Goal: Task Accomplishment & Management: Manage account settings

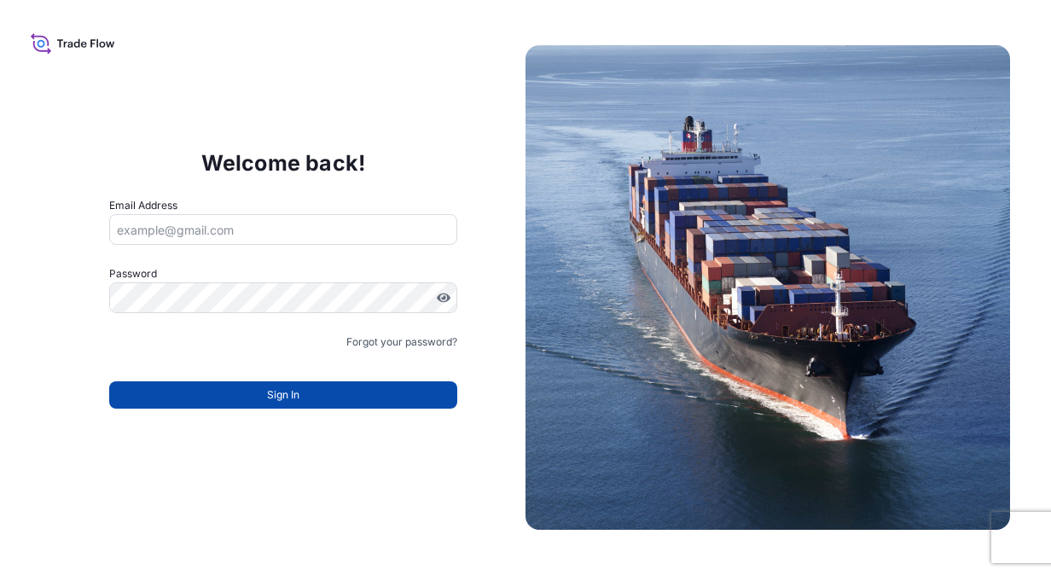
click at [268, 401] on span "Sign In" at bounding box center [283, 394] width 32 height 17
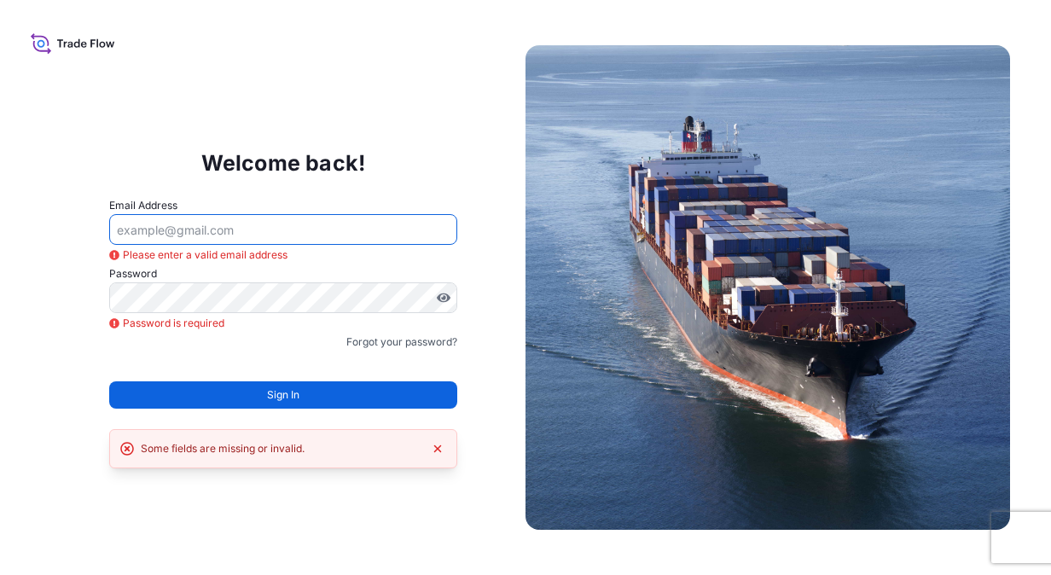
click at [185, 225] on input "Email Address" at bounding box center [283, 229] width 349 height 31
type input "[PERSON_NAME][EMAIL_ADDRESS][DOMAIN_NAME]"
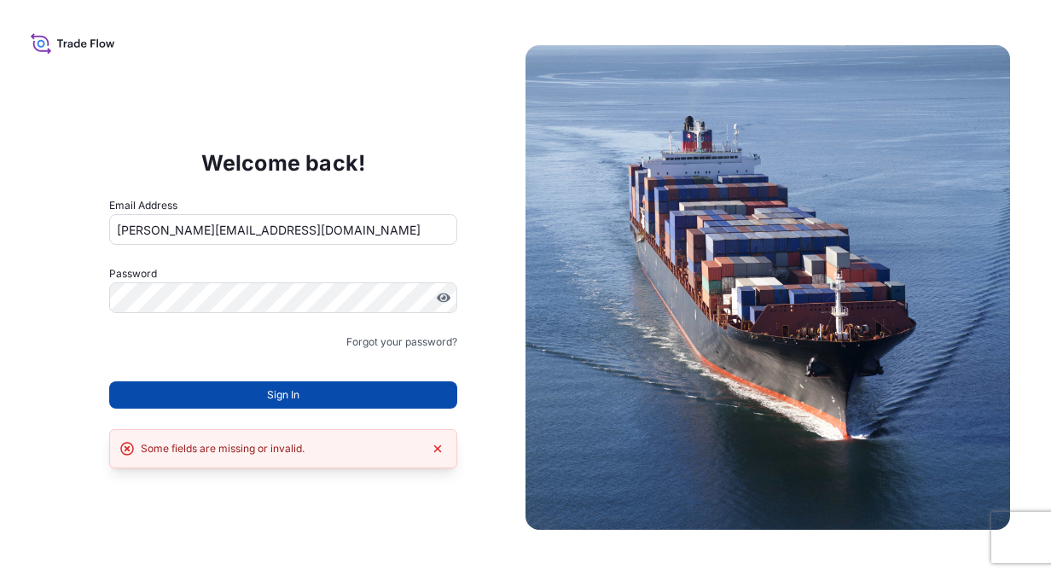
click at [274, 387] on span "Sign In" at bounding box center [283, 394] width 32 height 17
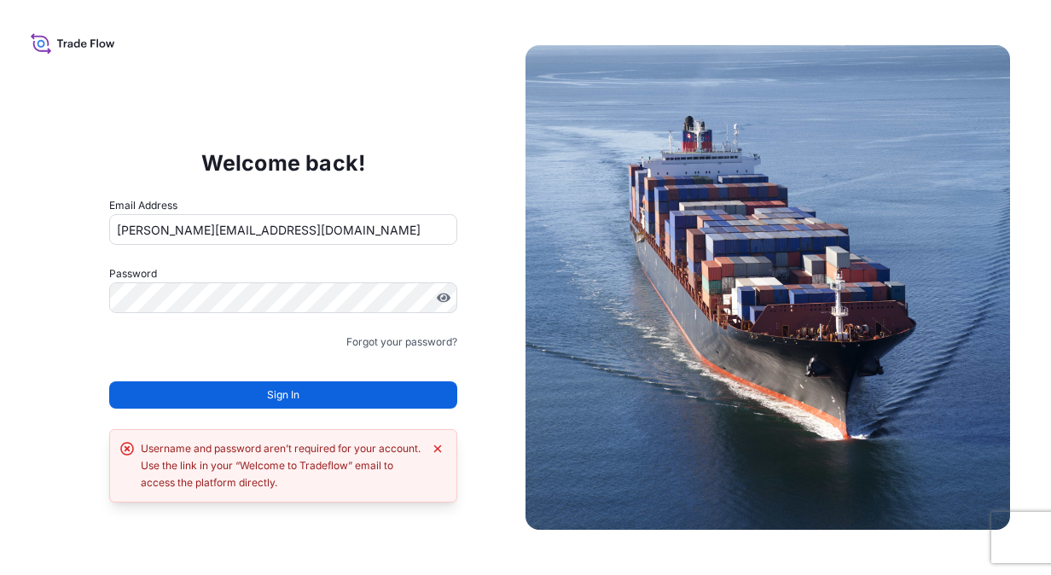
click at [59, 340] on div "Welcome back! Email Address fredrik.kirkhus@IXMetals.com Password Must include:…" at bounding box center [283, 287] width 485 height 351
click at [375, 346] on link "Forgot your password?" at bounding box center [401, 342] width 111 height 17
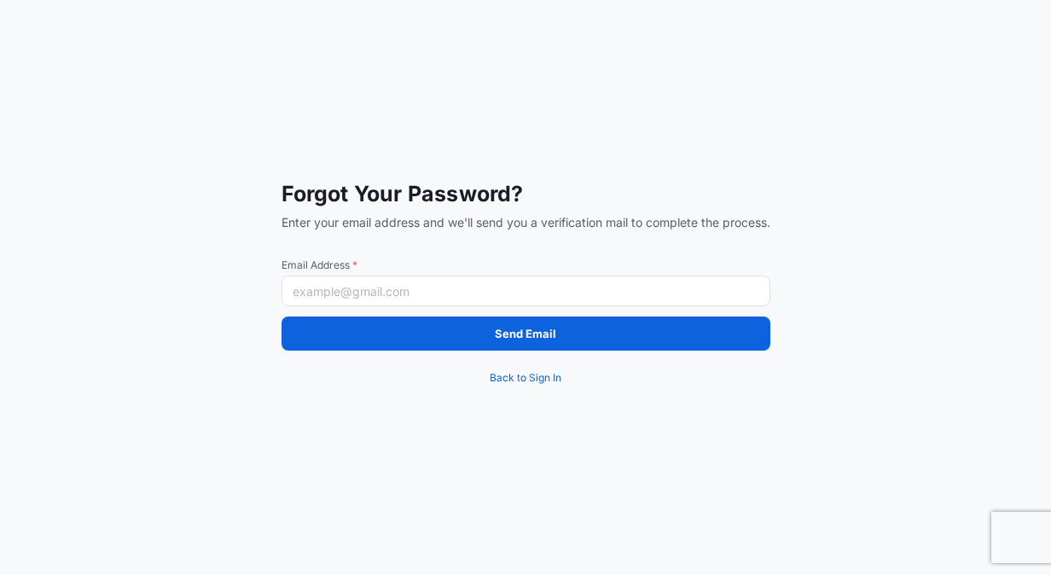
click at [498, 292] on input "Email Address *" at bounding box center [526, 291] width 489 height 31
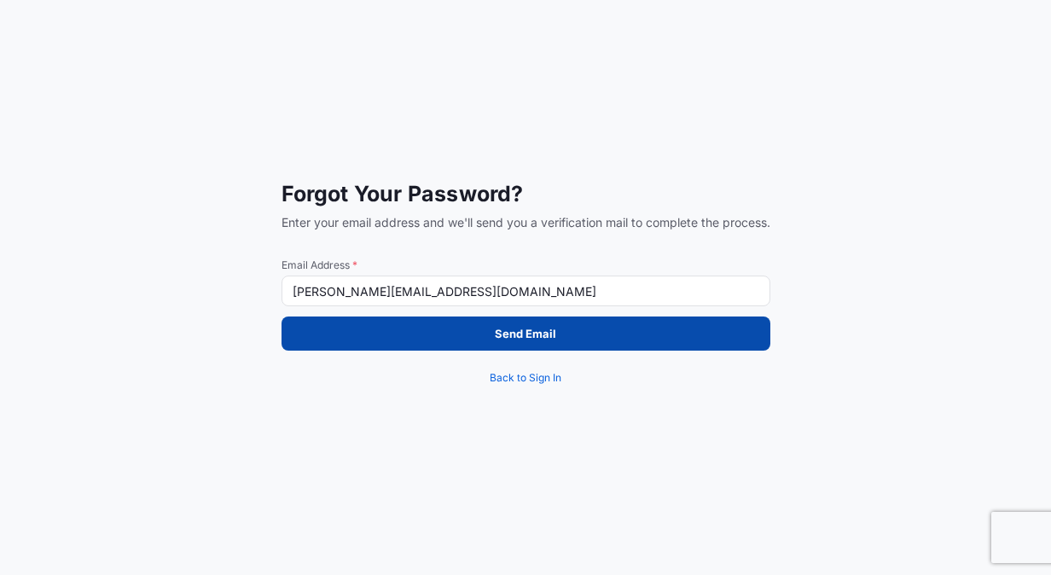
type input "[PERSON_NAME][EMAIL_ADDRESS][DOMAIN_NAME]"
click at [526, 336] on p "Send Email" at bounding box center [525, 333] width 61 height 17
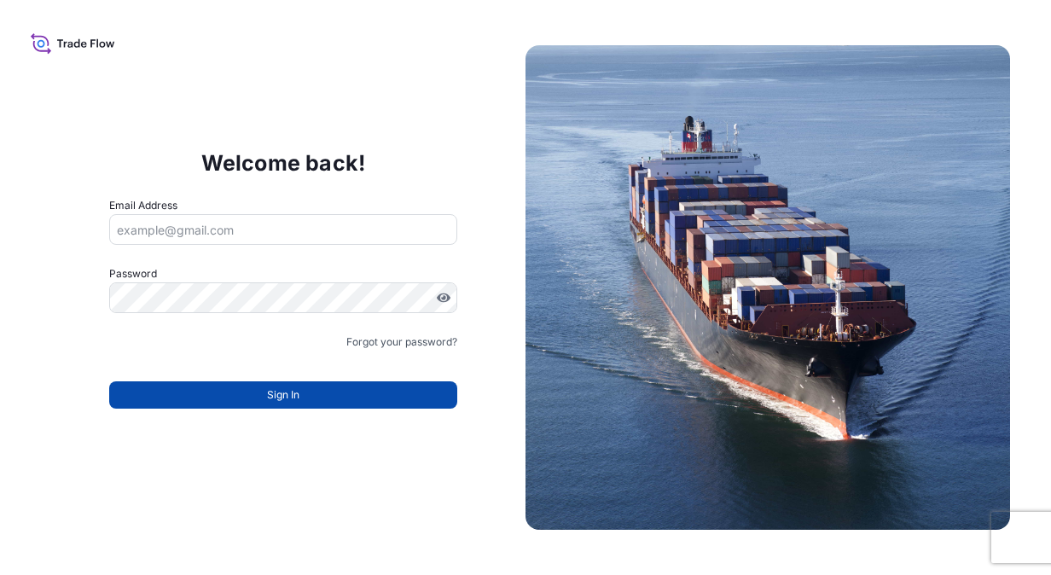
type input "[PERSON_NAME][EMAIL_ADDRESS][DOMAIN_NAME]"
click at [291, 395] on span "Sign In" at bounding box center [283, 394] width 32 height 17
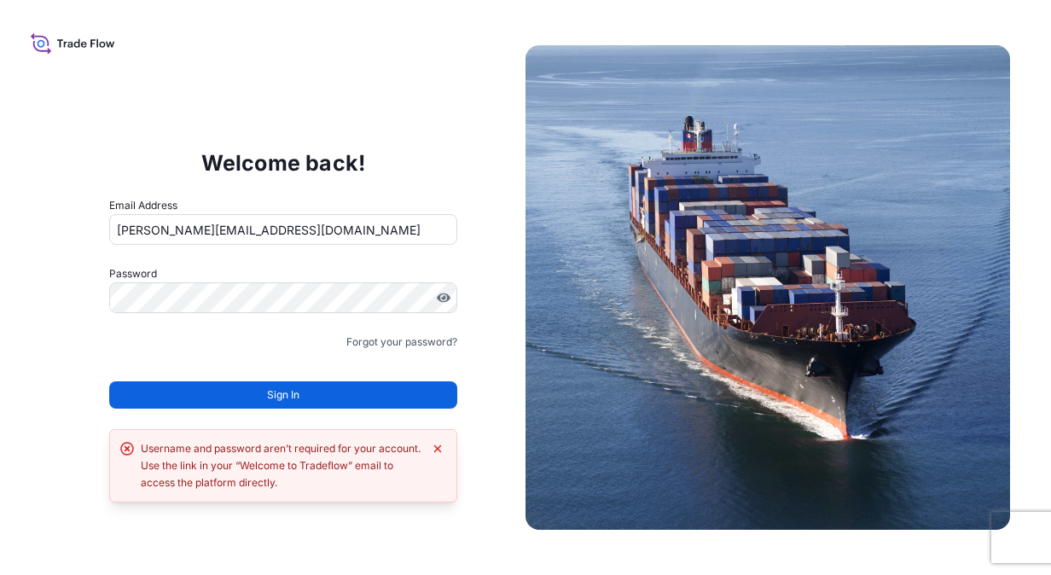
click at [94, 43] on icon at bounding box center [73, 43] width 84 height 25
